Goal: Find specific page/section: Find specific page/section

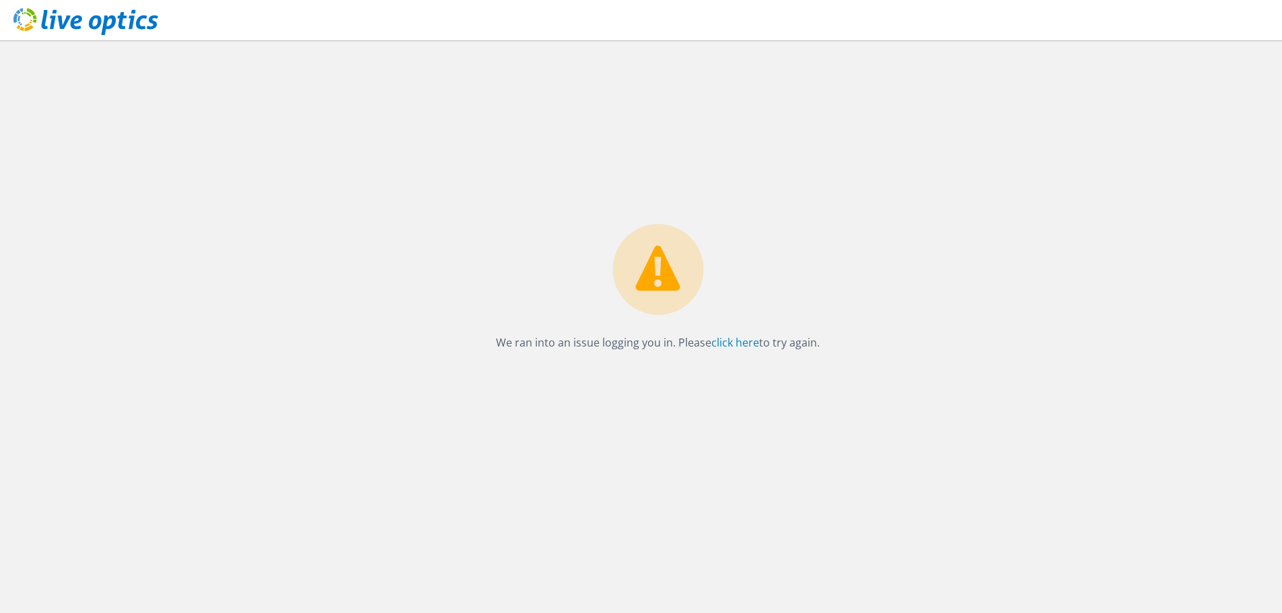
drag, startPoint x: 398, startPoint y: 174, endPoint x: 387, endPoint y: 174, distance: 10.8
click at [397, 174] on div "We ran into an issue logging you in. Please click here to try again." at bounding box center [658, 326] width 1249 height 573
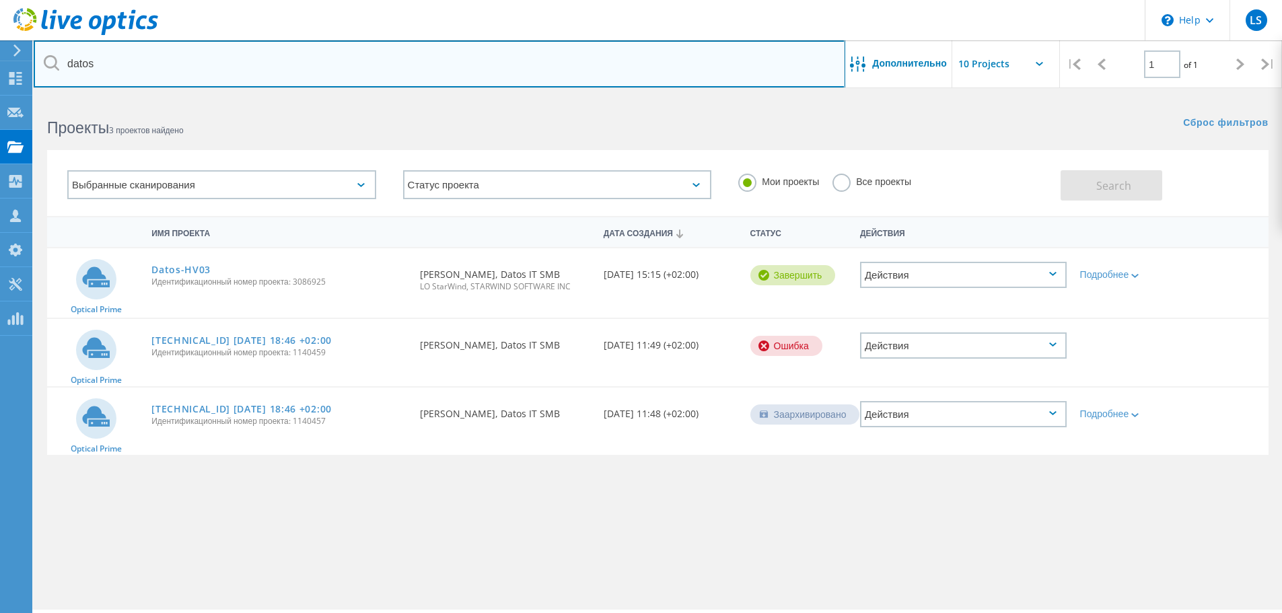
click at [92, 69] on input "datos" at bounding box center [440, 63] width 812 height 47
click at [94, 70] on input "datos" at bounding box center [440, 63] width 812 height 47
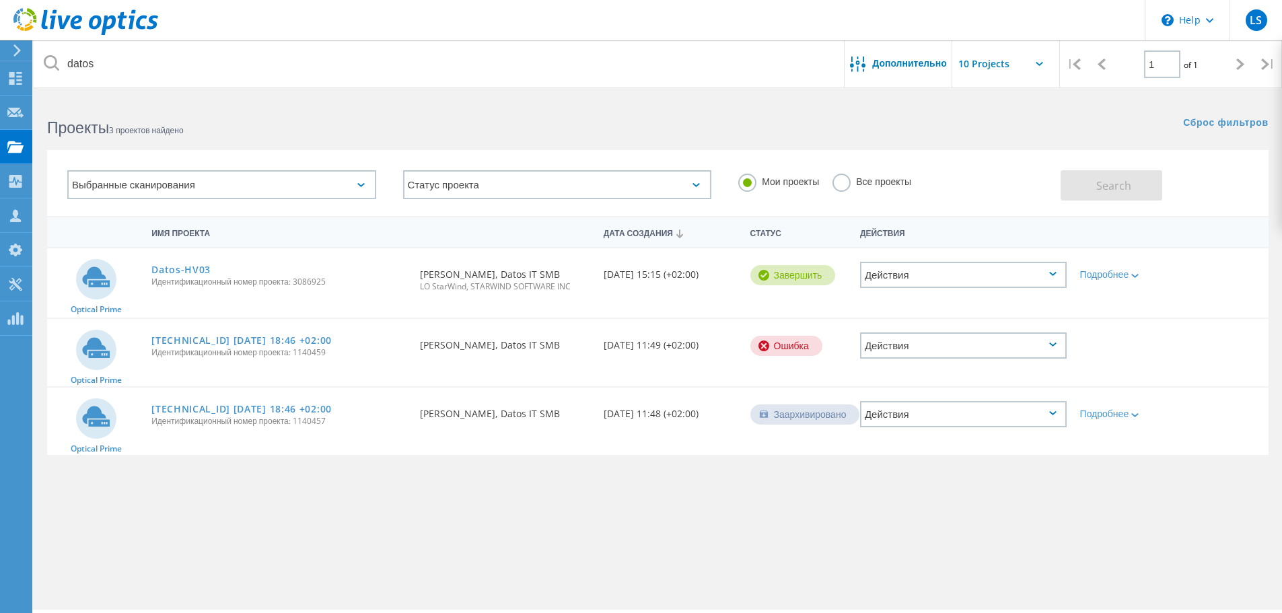
click at [122, 105] on div "Проекты 3 проектов найдено" at bounding box center [346, 116] width 624 height 36
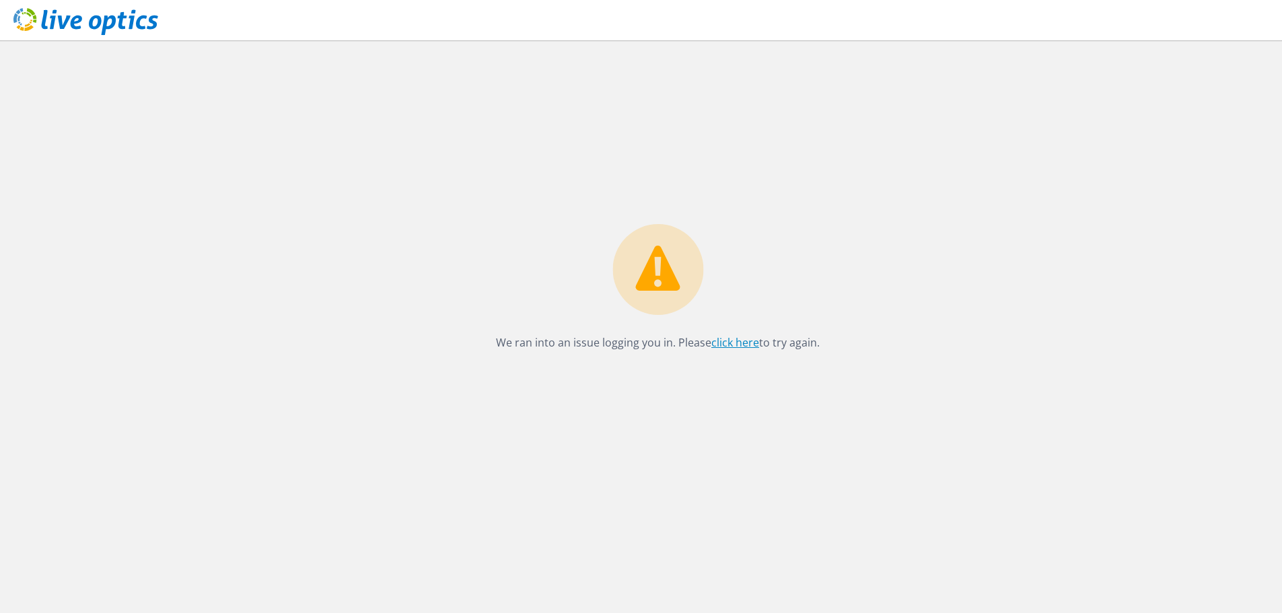
click at [720, 343] on link "click here" at bounding box center [736, 342] width 48 height 15
